Goal: Find specific page/section: Find specific page/section

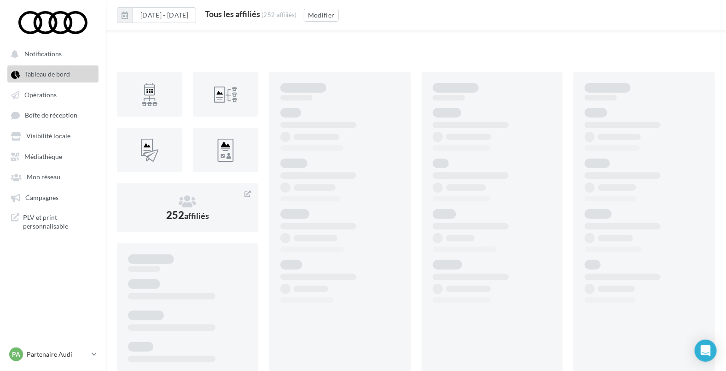
scroll to position [237, 0]
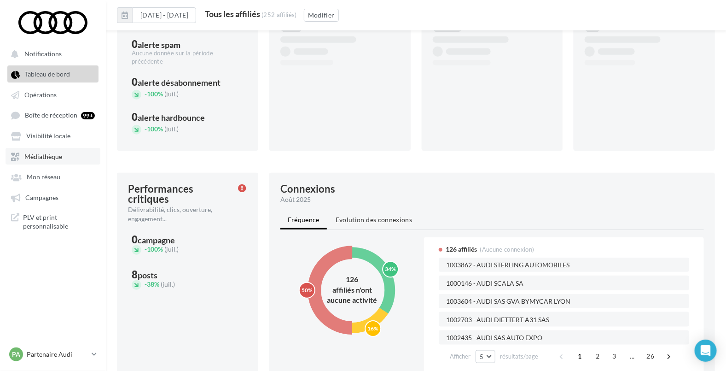
click at [56, 157] on span "Médiathèque" at bounding box center [43, 156] width 38 height 8
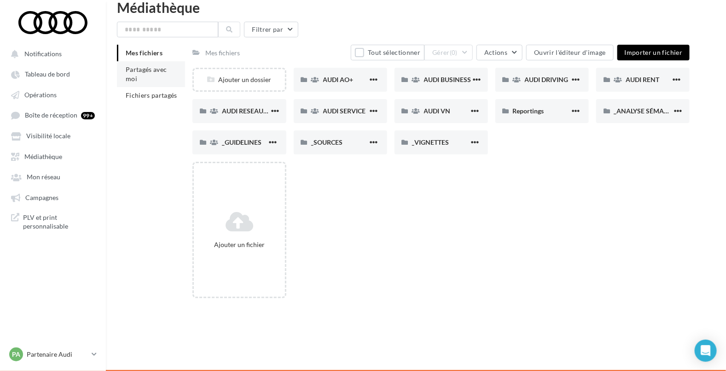
click at [145, 73] on li "Partagés avec moi" at bounding box center [151, 74] width 68 height 26
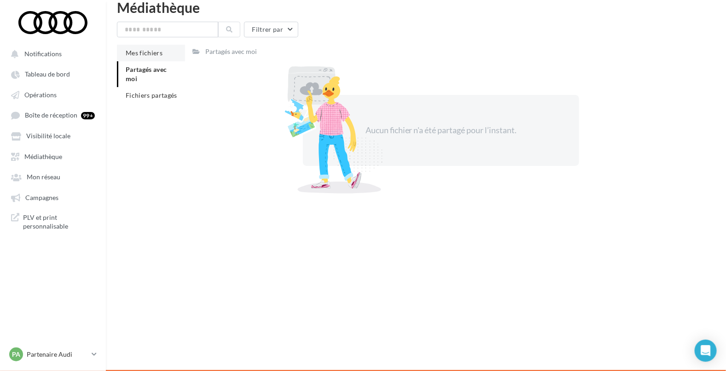
click at [148, 52] on span "Mes fichiers" at bounding box center [144, 53] width 37 height 8
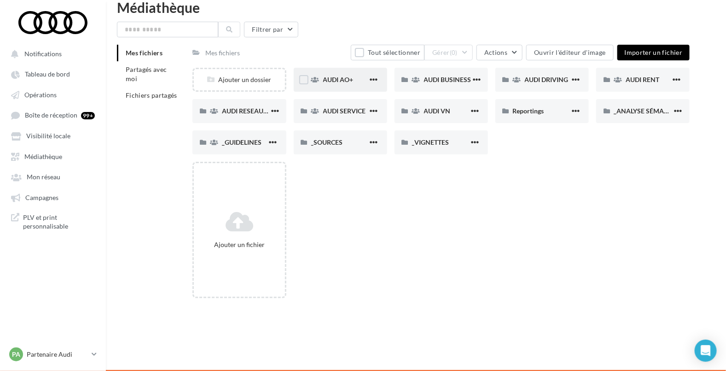
click at [331, 77] on span "AUDI AO+" at bounding box center [338, 80] width 30 height 8
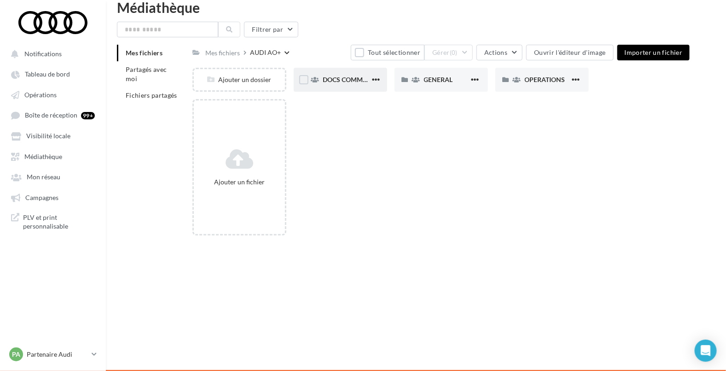
click at [337, 83] on div "DOCS COMMERCIAUX" at bounding box center [346, 79] width 47 height 9
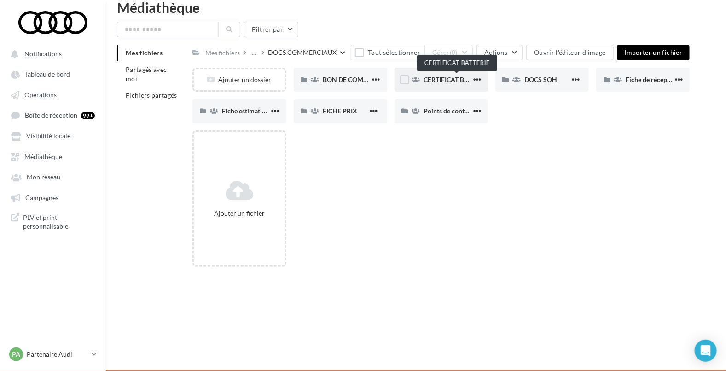
click at [438, 82] on span "CERTIFICAT BATTERIE" at bounding box center [456, 80] width 65 height 8
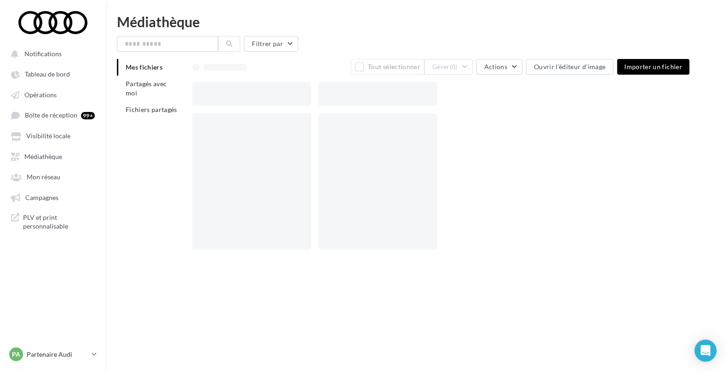
scroll to position [14, 0]
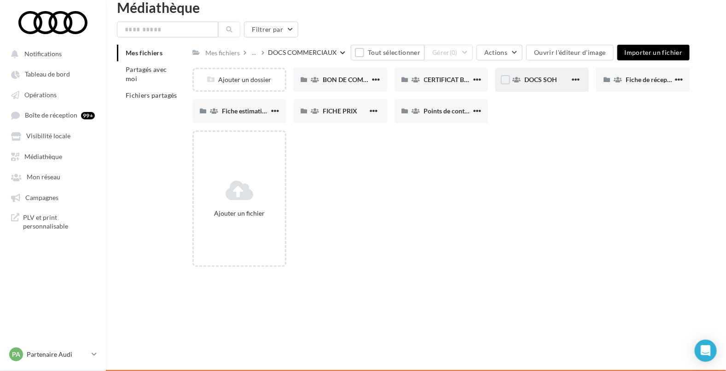
click at [546, 74] on div "DOCS SOH" at bounding box center [541, 80] width 93 height 24
